Goal: Task Accomplishment & Management: Manage account settings

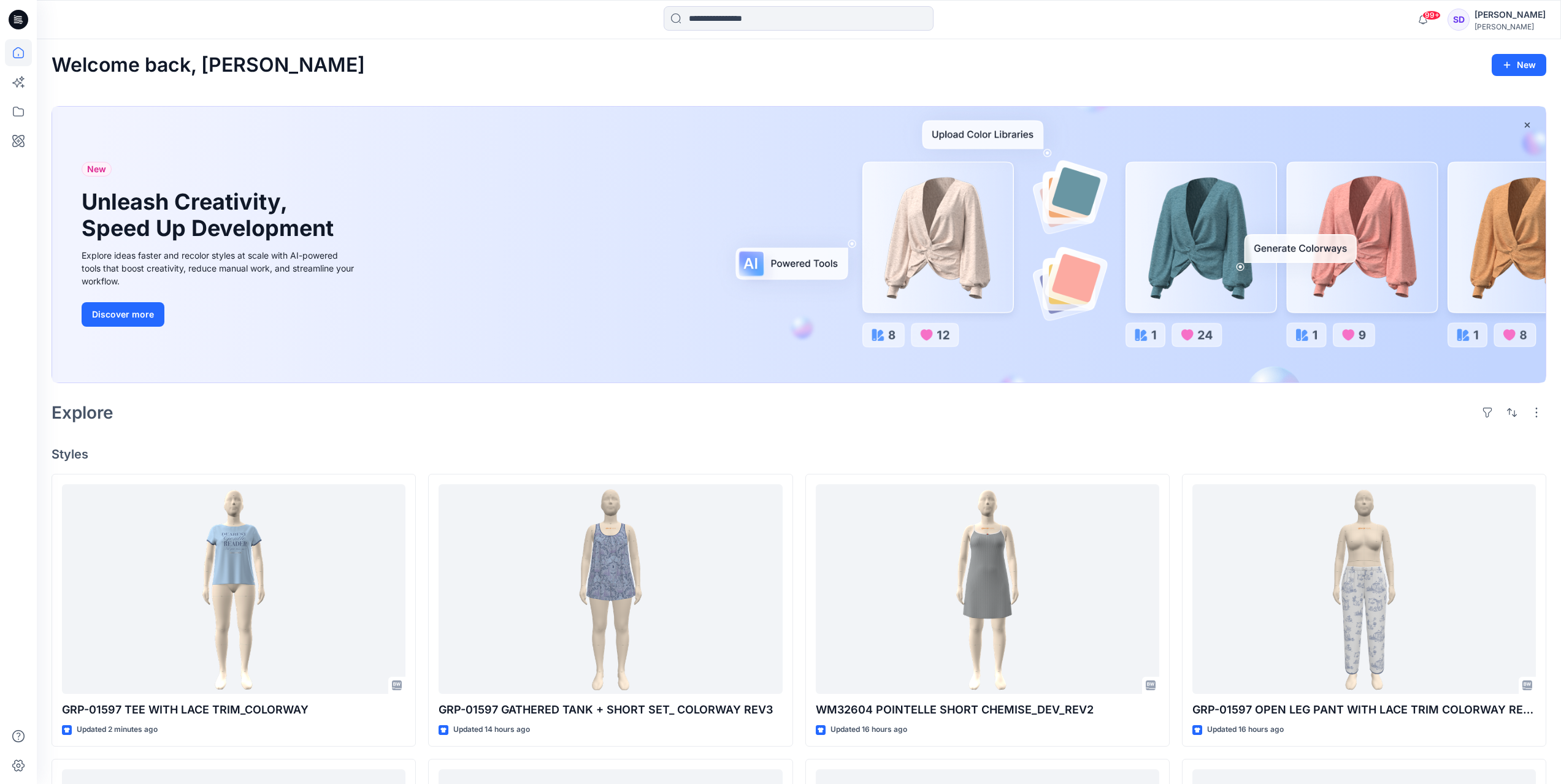
click at [1469, 18] on div "SD" at bounding box center [1459, 20] width 22 height 22
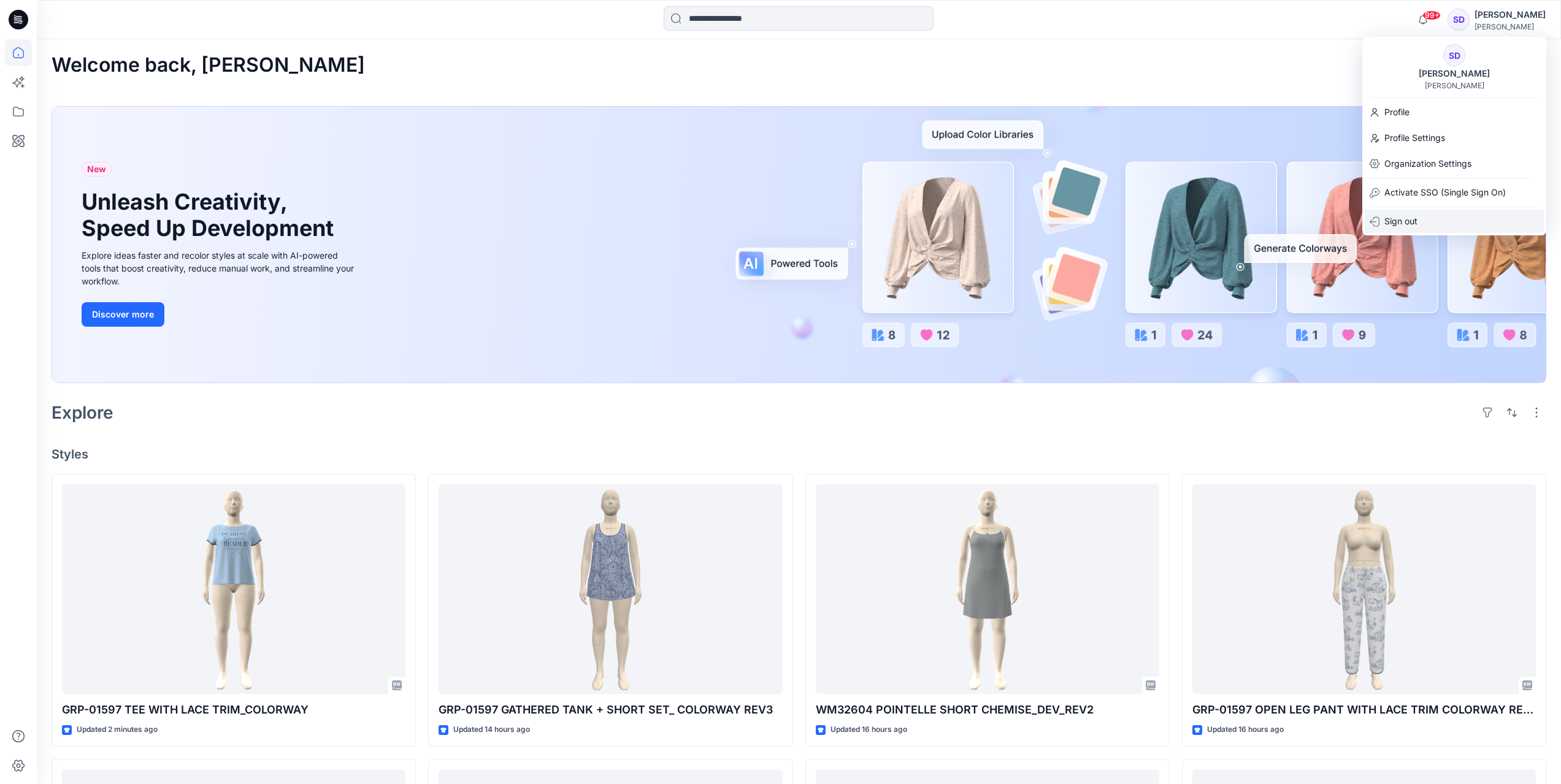
click at [1402, 220] on p "Sign out" at bounding box center [1401, 222] width 33 height 24
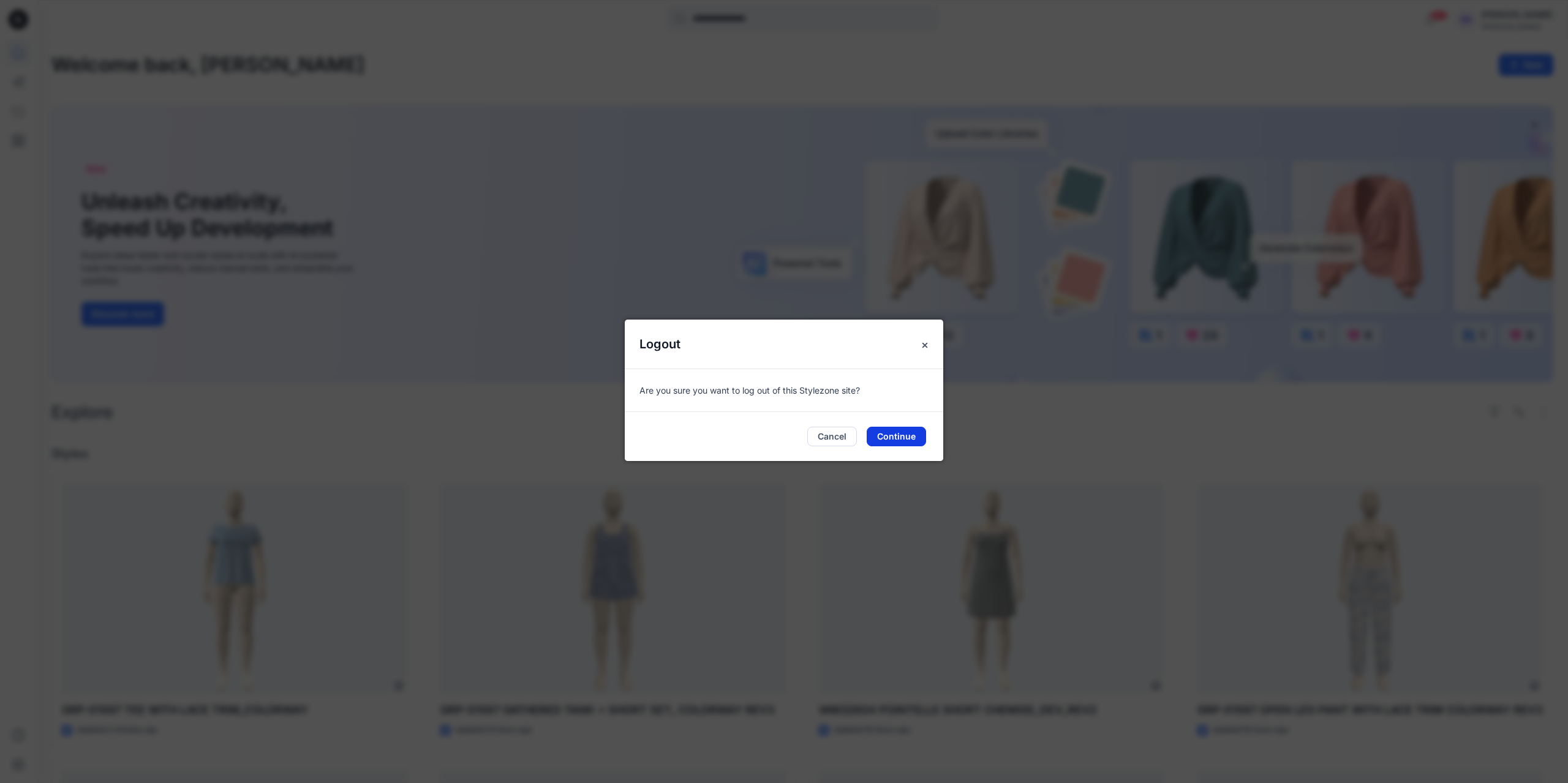
click at [882, 435] on button "Continue" at bounding box center [896, 436] width 60 height 20
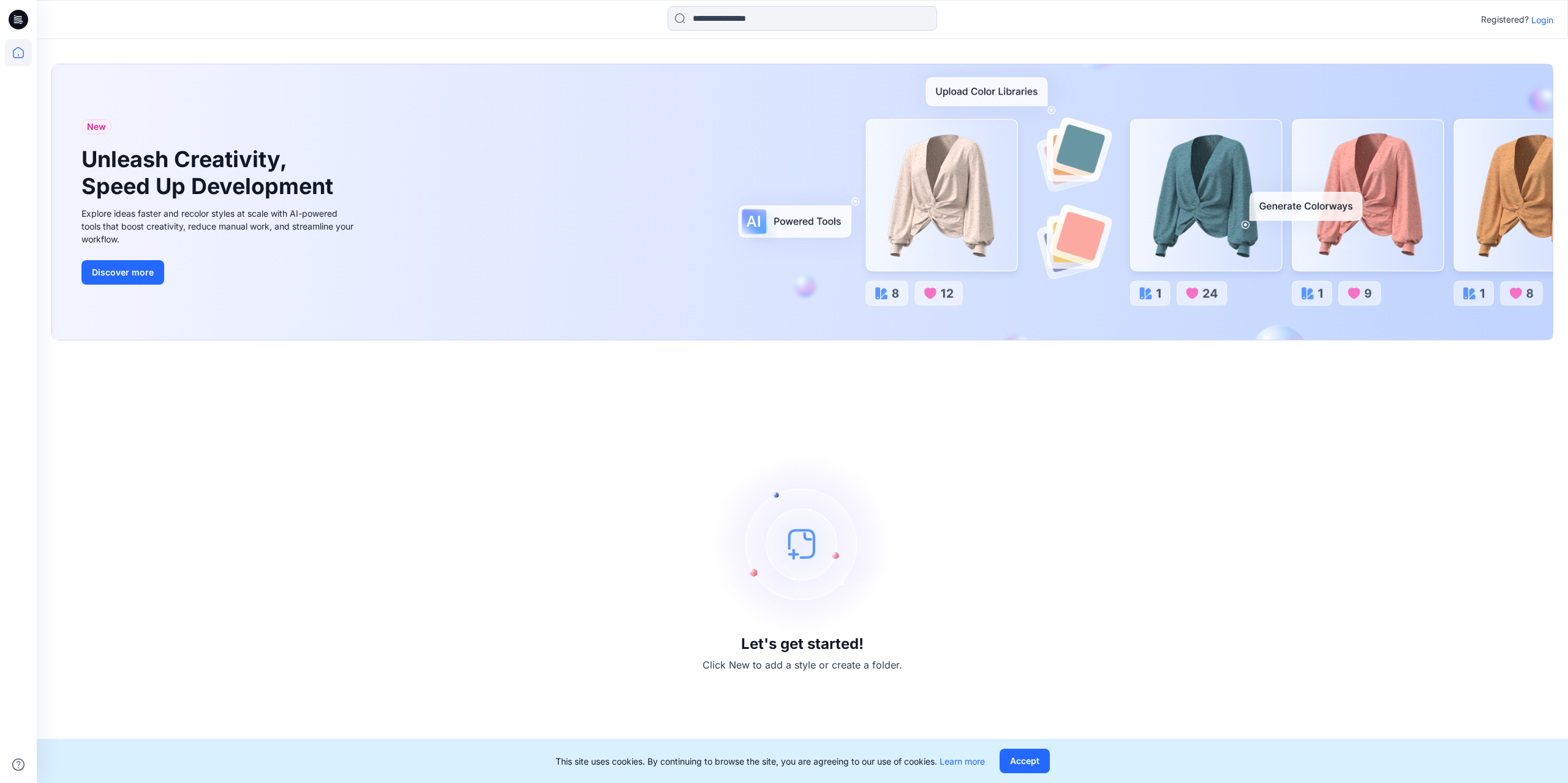
click at [1544, 20] on p "Login" at bounding box center [1542, 19] width 22 height 13
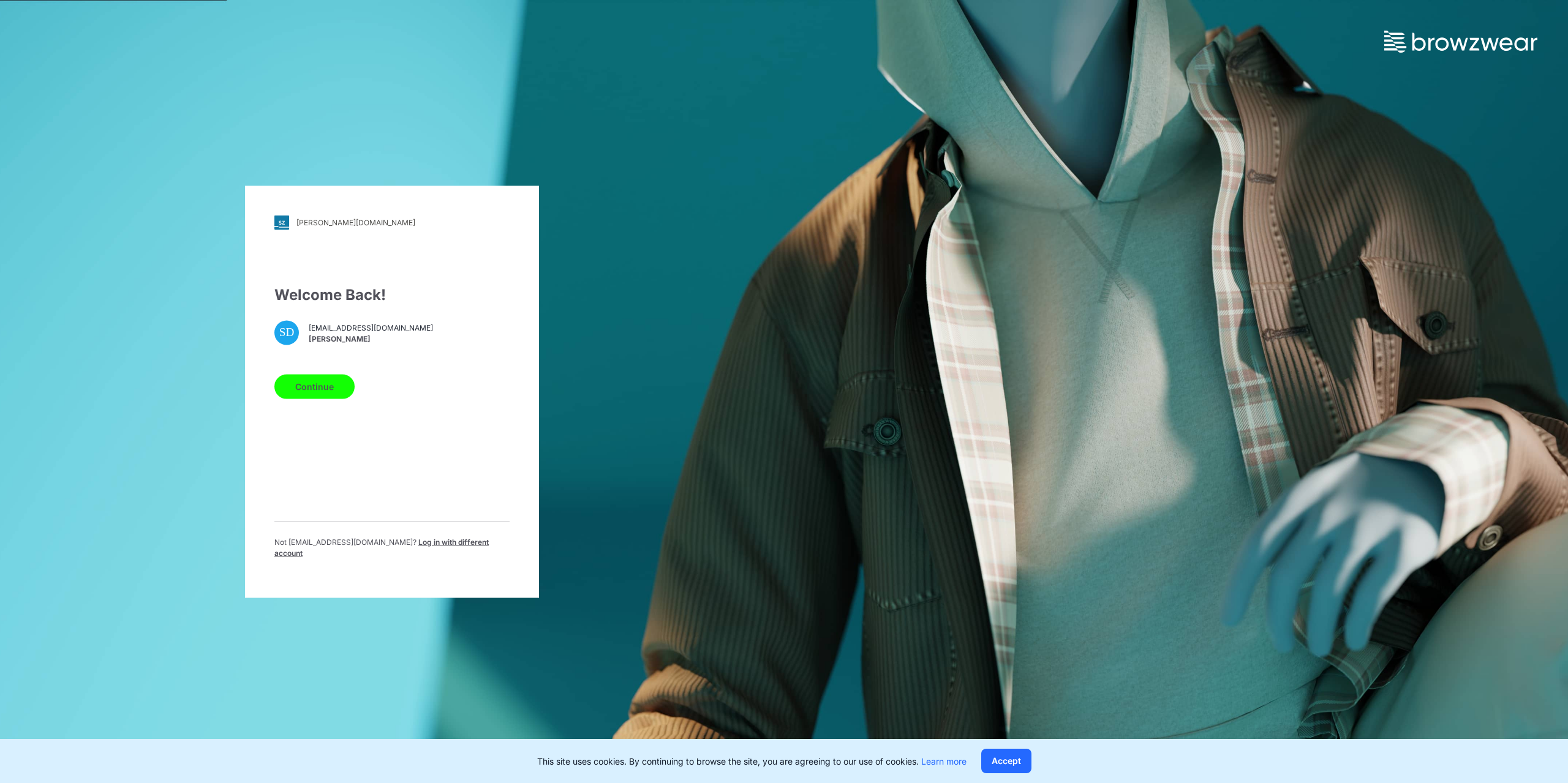
click at [345, 227] on div "komar.stylezone.com" at bounding box center [356, 222] width 119 height 9
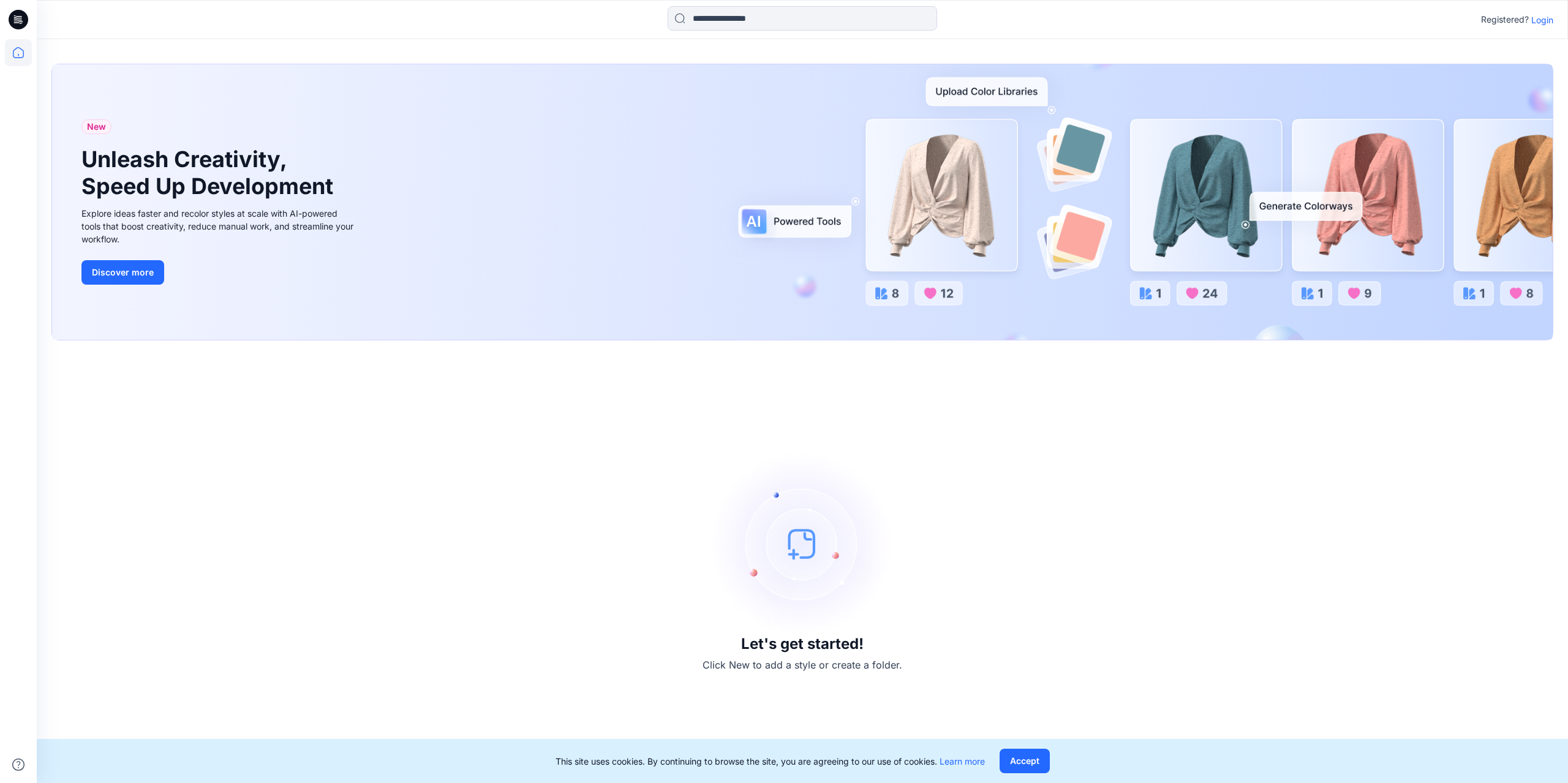
click at [1547, 21] on p "Login" at bounding box center [1542, 19] width 22 height 13
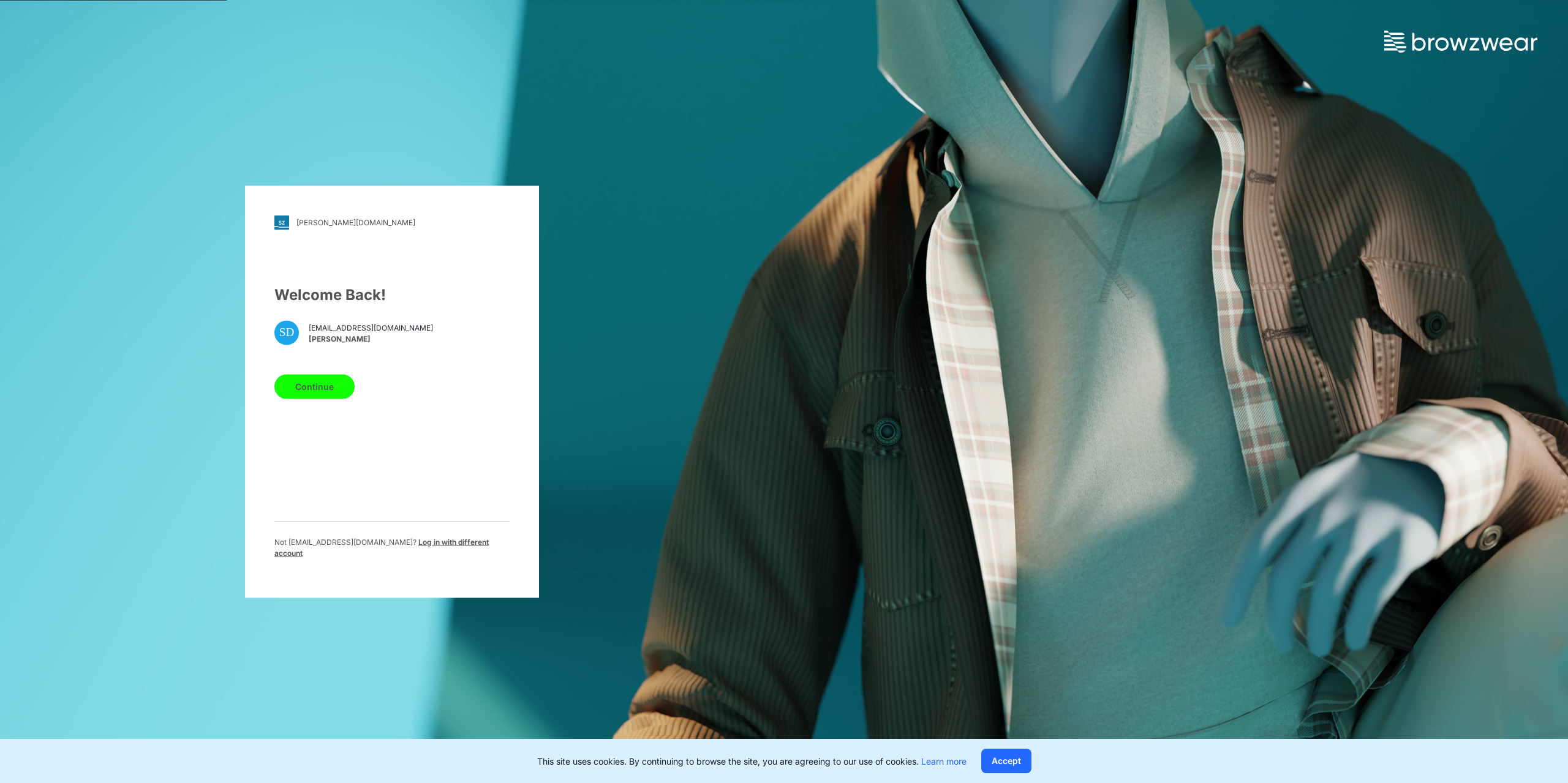
click at [368, 344] on div "SD sahand@star.lk Sahan Dulara" at bounding box center [392, 332] width 235 height 24
click at [311, 344] on span "[PERSON_NAME]" at bounding box center [370, 339] width 124 height 11
click at [282, 340] on div "SD" at bounding box center [286, 332] width 24 height 24
click at [308, 394] on button "Continue" at bounding box center [314, 386] width 80 height 24
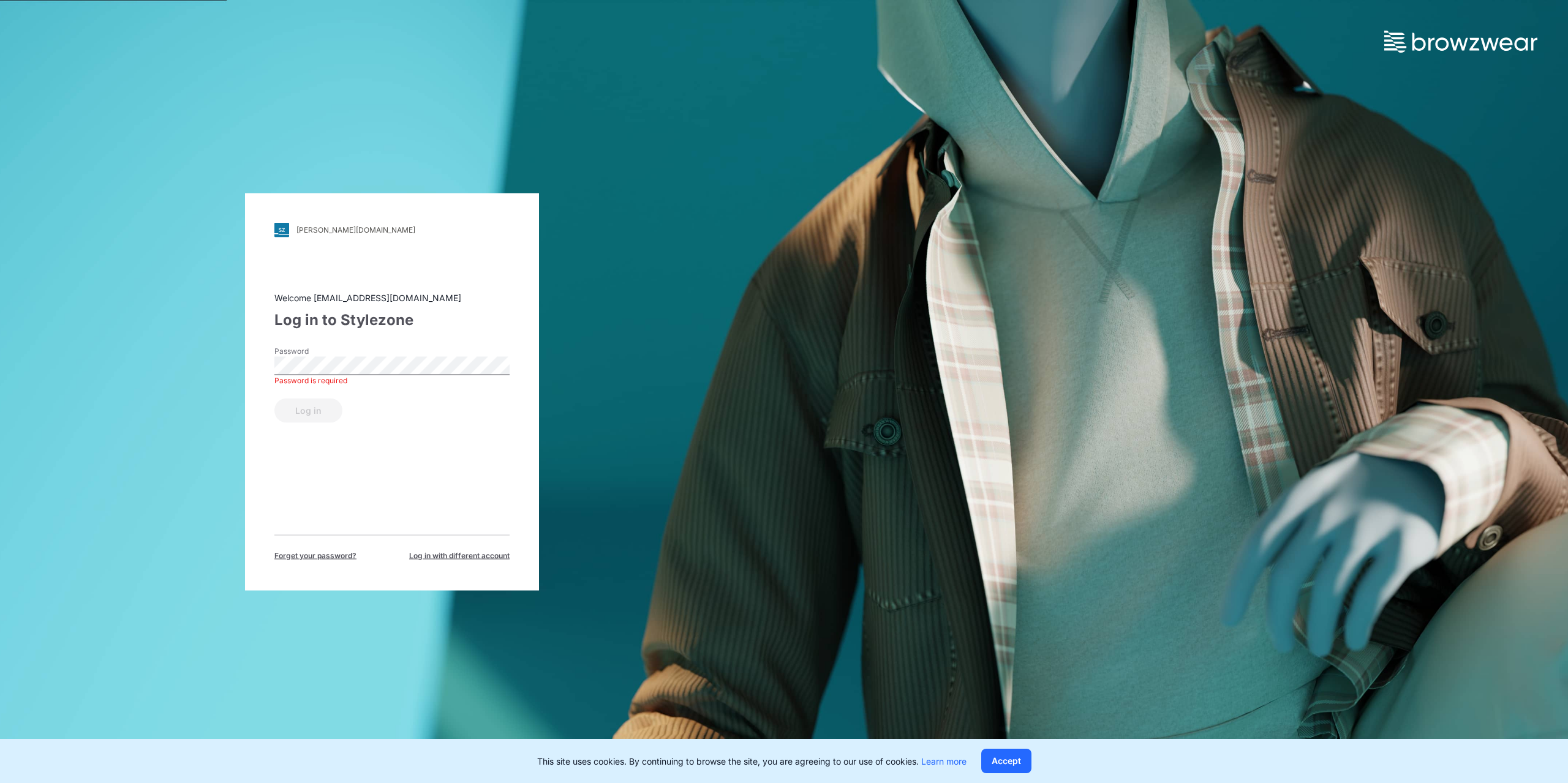
click at [607, 439] on div "komar.stylezone.com Loading... Welcome sahand@star.lk Log in to Stylezone Passw…" at bounding box center [392, 391] width 784 height 783
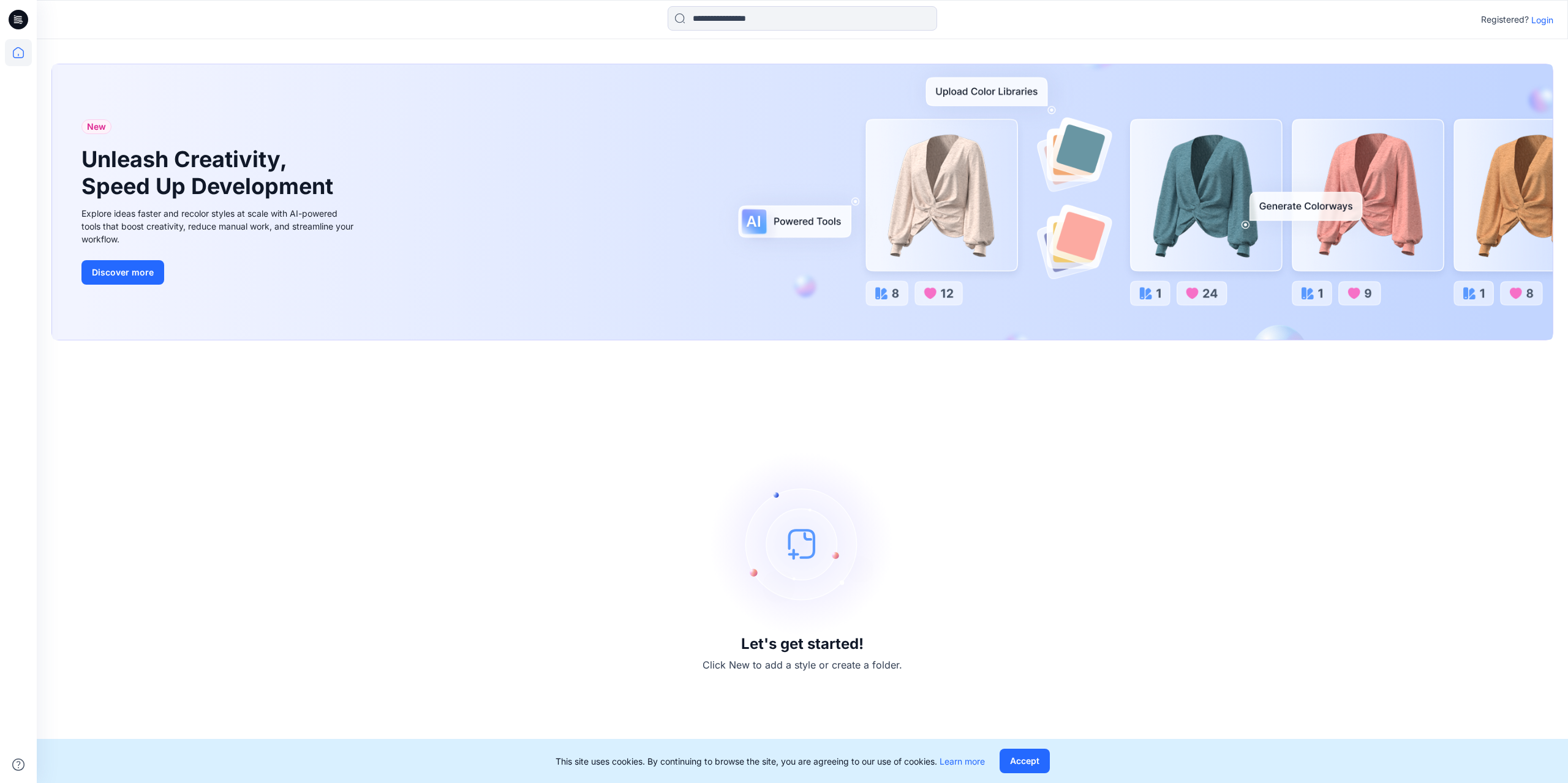
click at [1547, 21] on p "Login" at bounding box center [1542, 19] width 22 height 13
